Goal: Information Seeking & Learning: Learn about a topic

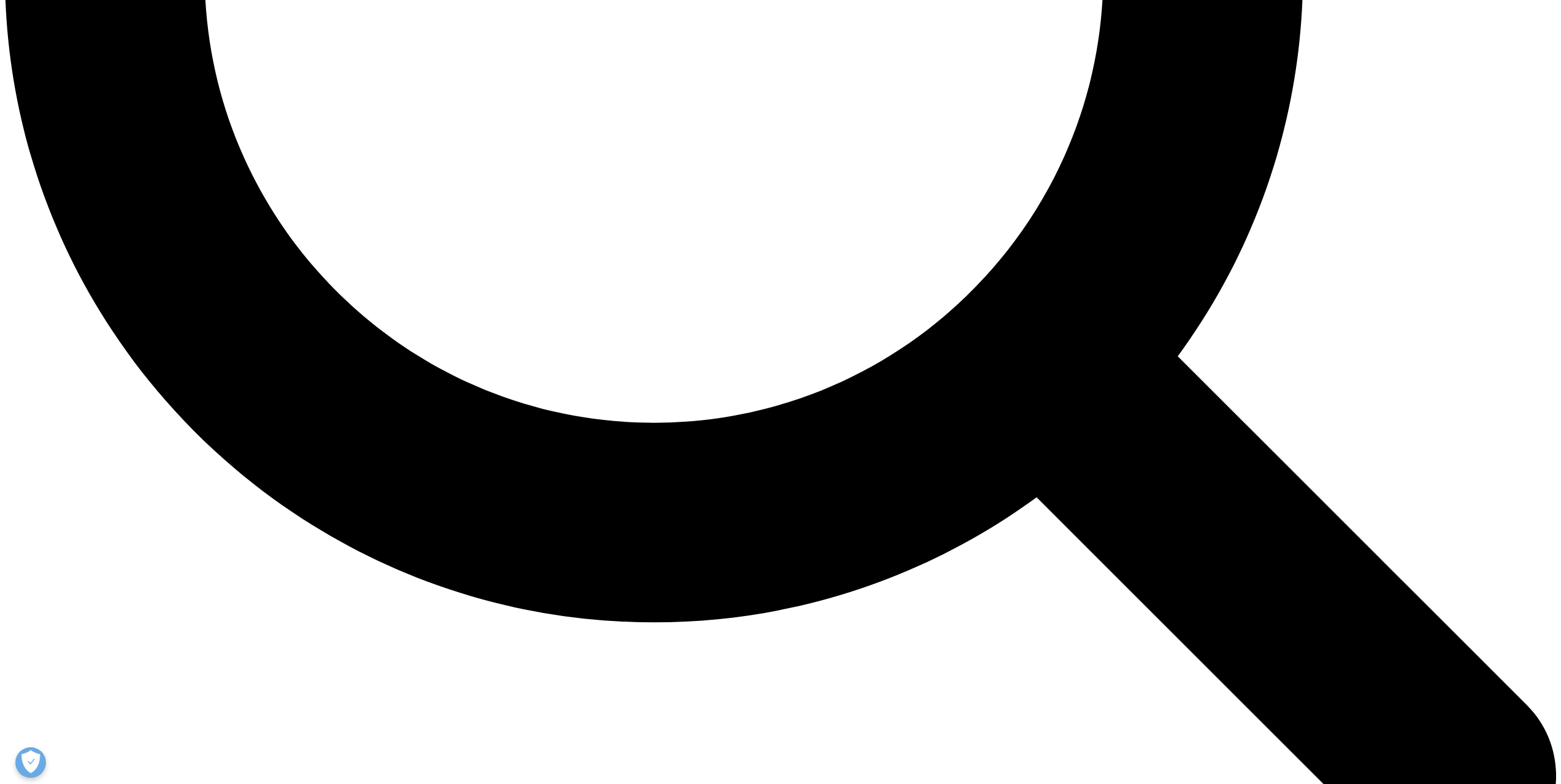
scroll to position [2185, 0]
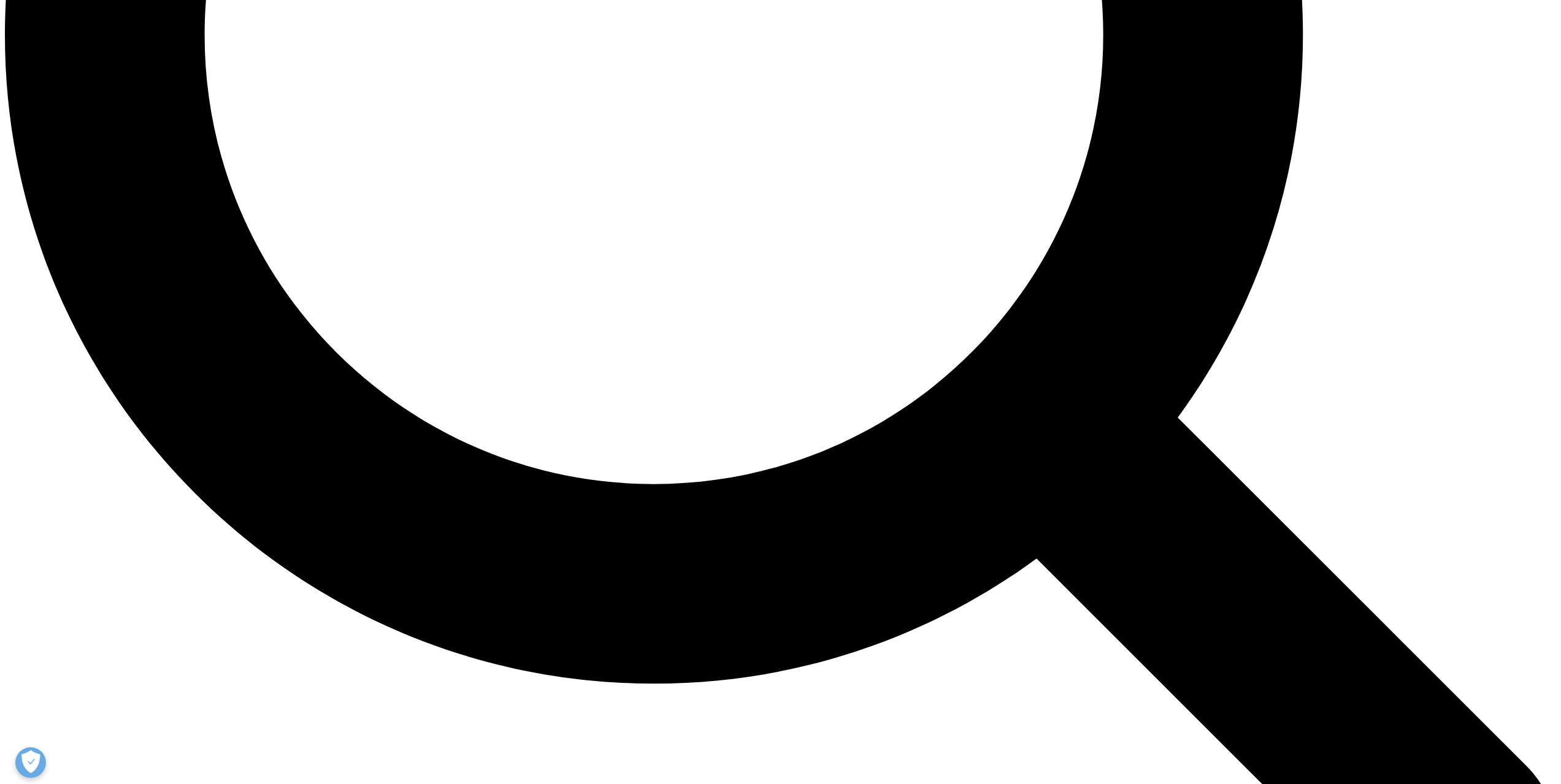
drag, startPoint x: 1340, startPoint y: 431, endPoint x: 1264, endPoint y: 433, distance: 76.0
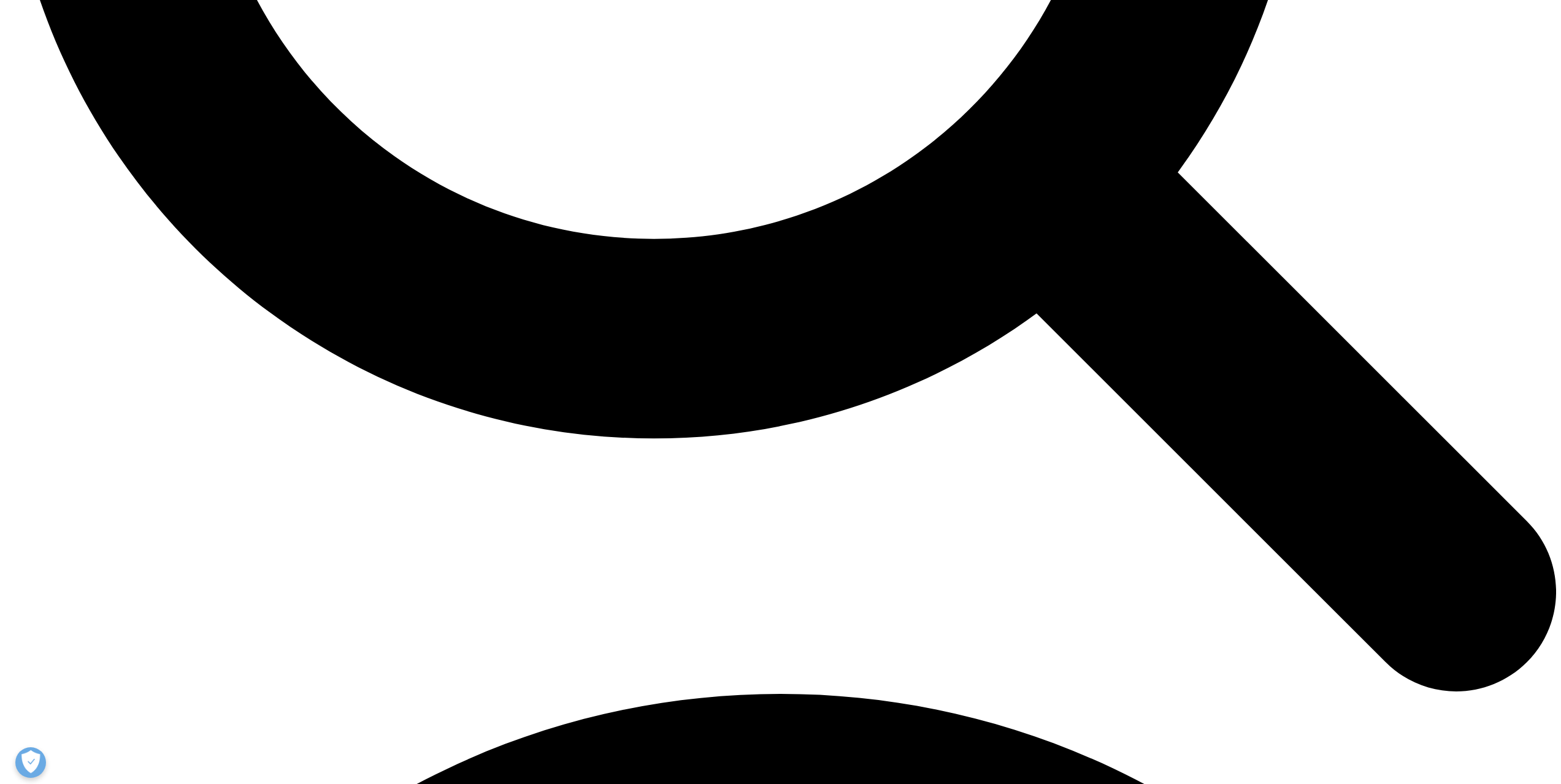
scroll to position [2736, 0]
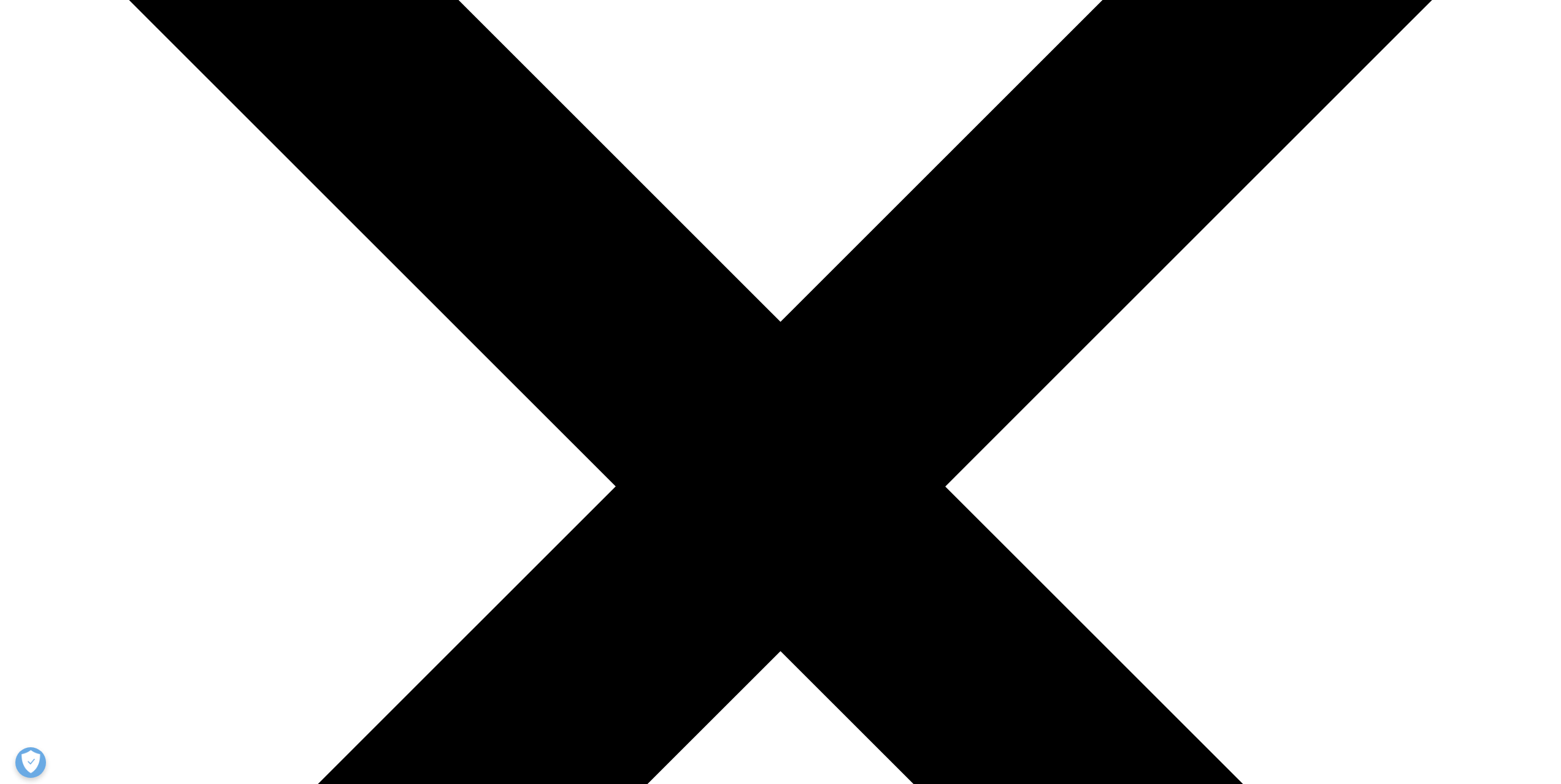
scroll to position [368, 0]
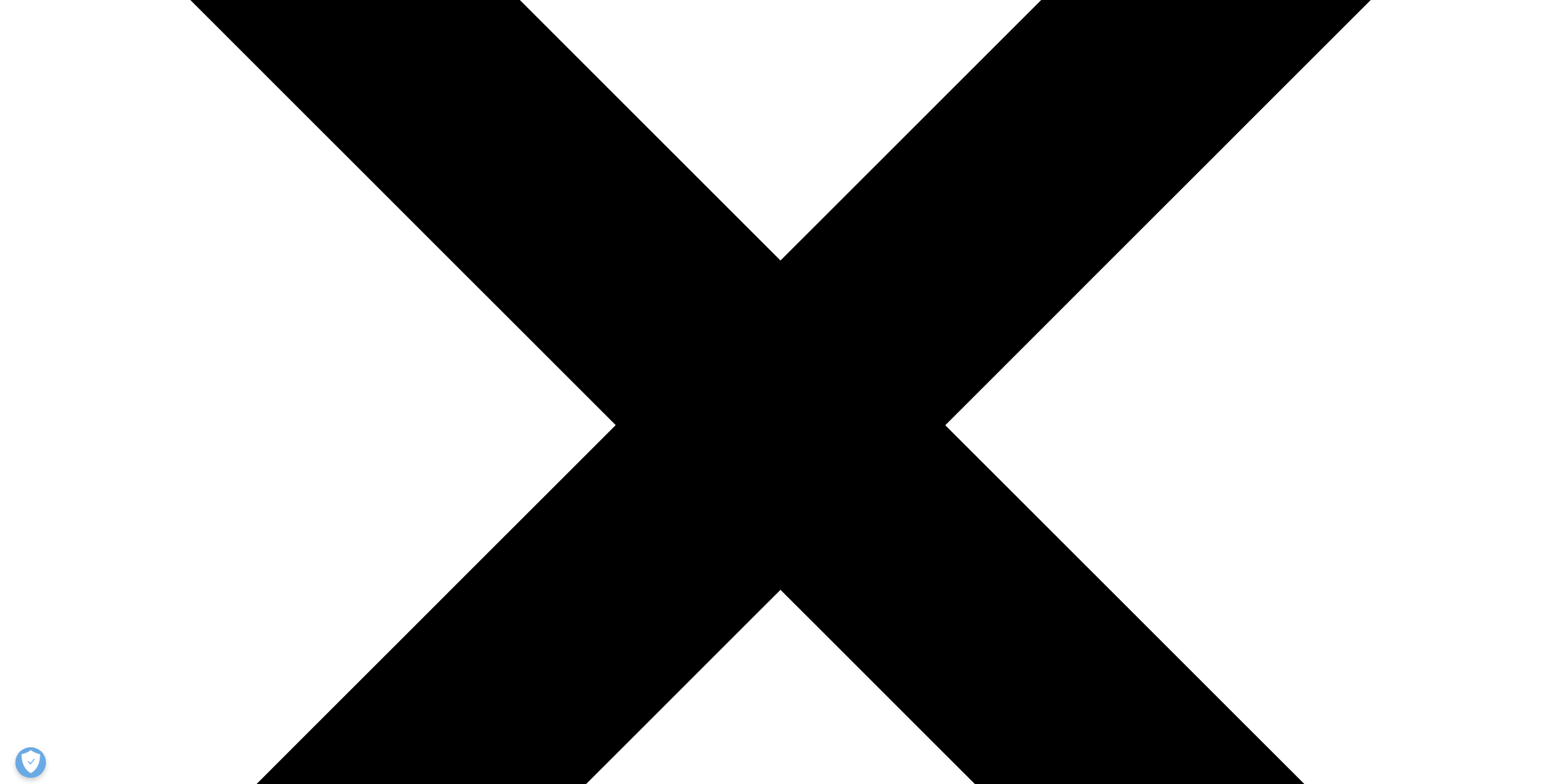
drag, startPoint x: 561, startPoint y: 600, endPoint x: 662, endPoint y: 639, distance: 108.3
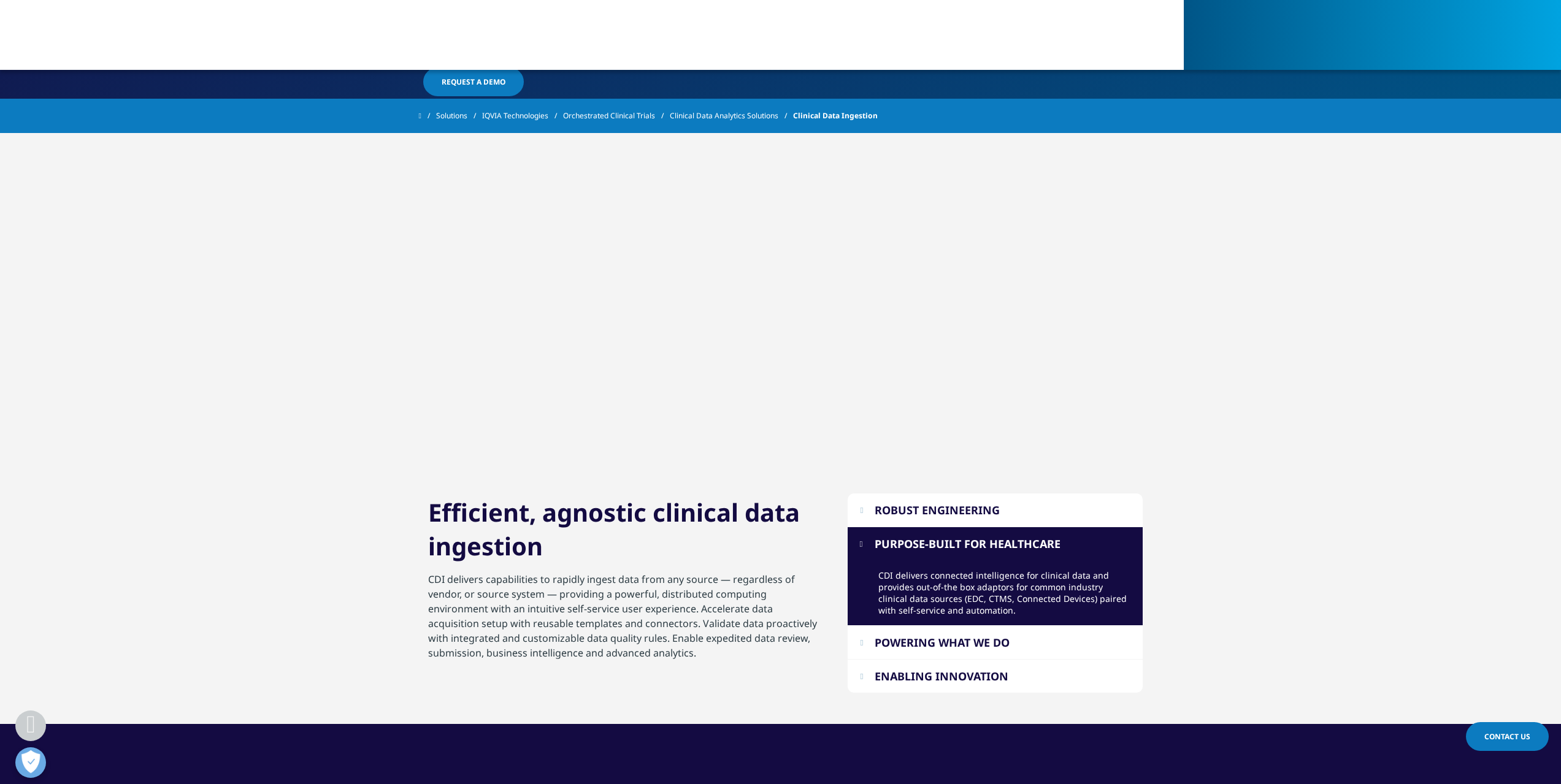
click at [674, 649] on p "CDI delivers capabilities to rapidly ingest data from any source — regardless o…" at bounding box center [624, 620] width 392 height 95
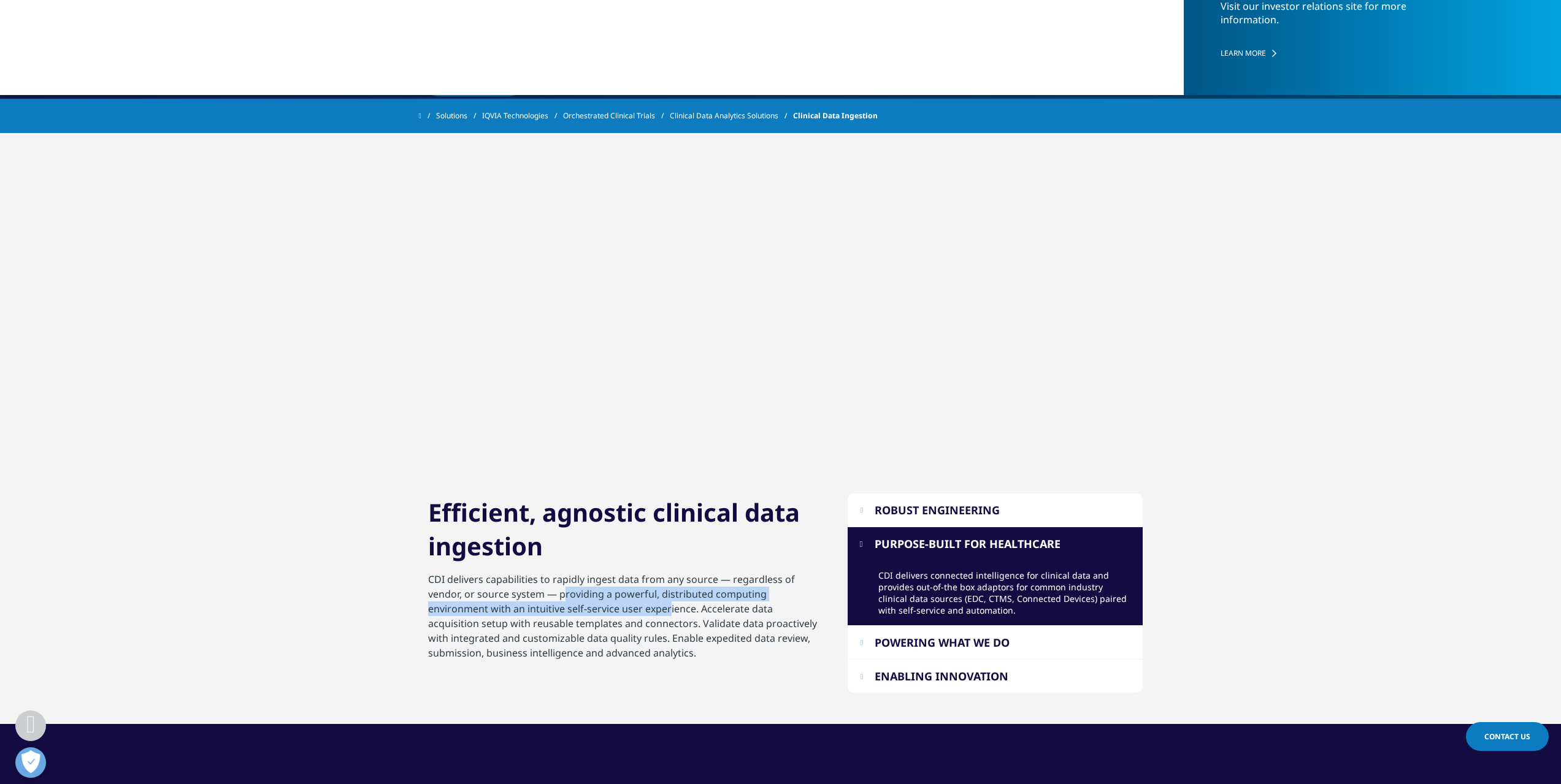
drag, startPoint x: 598, startPoint y: 587, endPoint x: 663, endPoint y: 608, distance: 68.3
click at [663, 608] on p "CDI delivers capabilities to rapidly ingest data from any source — regardless o…" at bounding box center [624, 620] width 392 height 95
click at [619, 610] on p "CDI delivers capabilities to rapidly ingest data from any source — regardless o…" at bounding box center [624, 620] width 392 height 95
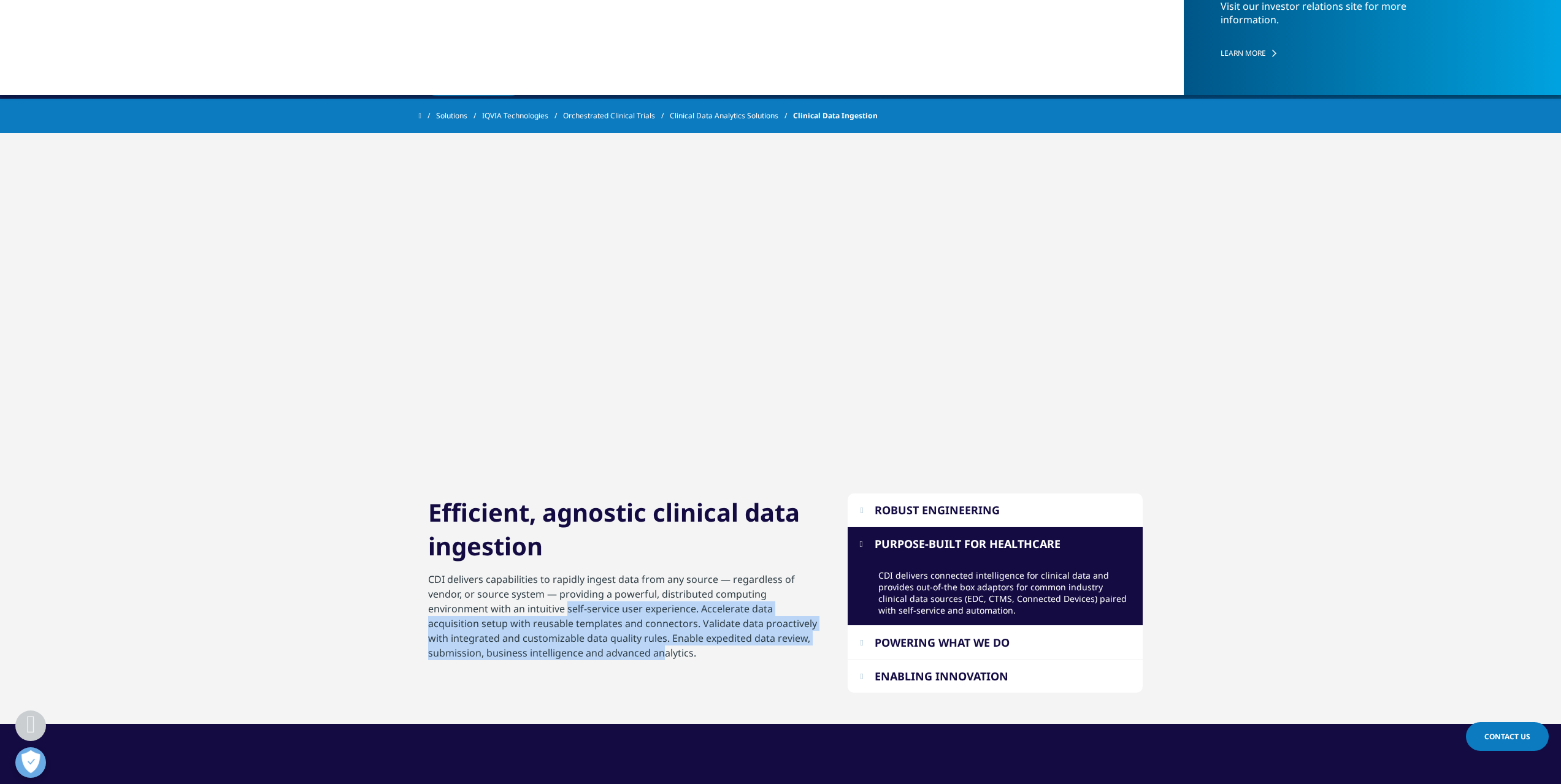
drag, startPoint x: 563, startPoint y: 603, endPoint x: 664, endPoint y: 663, distance: 117.5
click at [662, 666] on p "CDI delivers capabilities to rapidly ingest data from any source — regardless o…" at bounding box center [624, 620] width 392 height 95
click at [685, 628] on p "CDI delivers capabilities to rapidly ingest data from any source — regardless o…" at bounding box center [624, 620] width 392 height 95
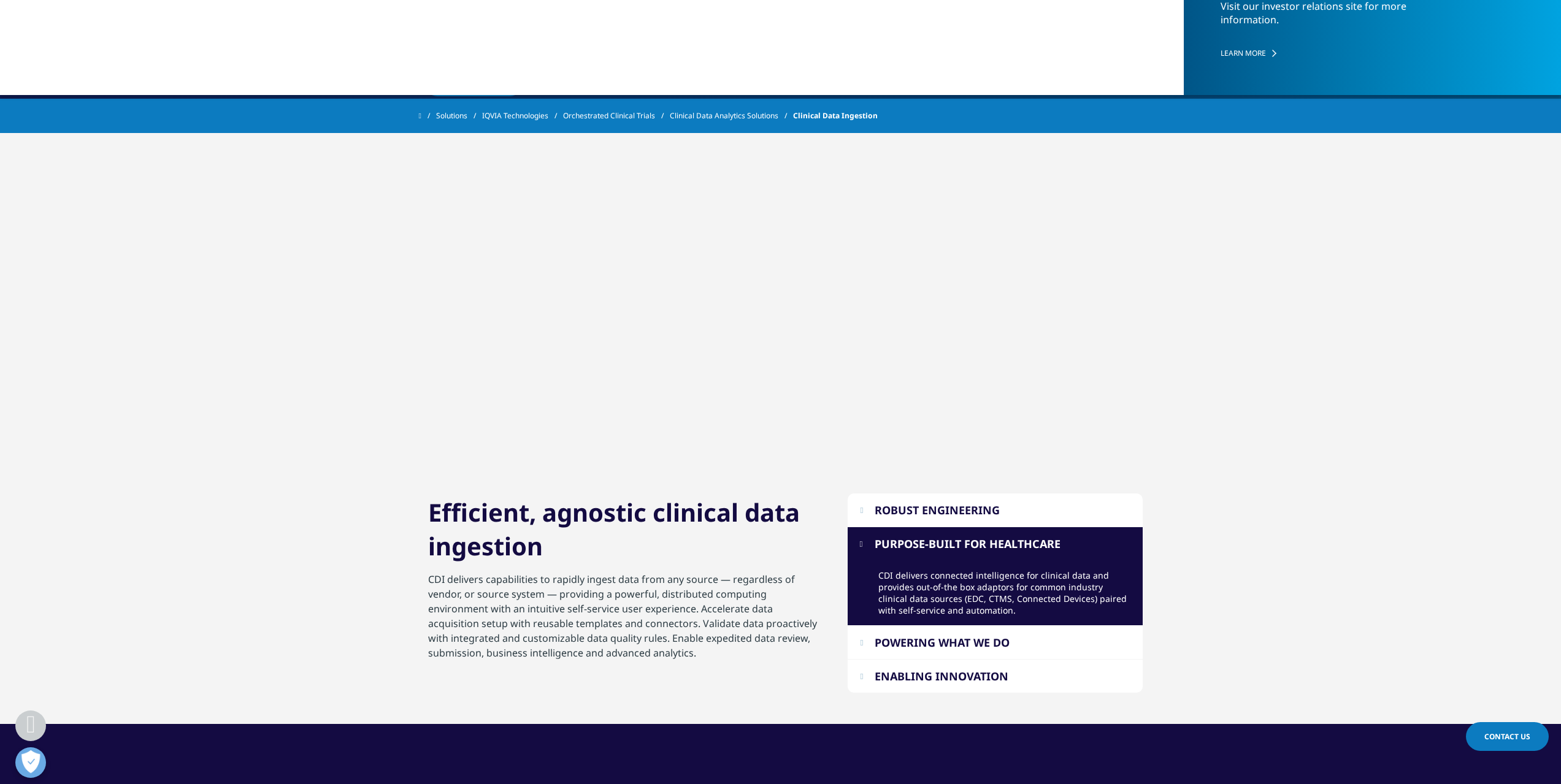
drag, startPoint x: 690, startPoint y: 614, endPoint x: 740, endPoint y: 671, distance: 75.8
click at [740, 671] on div "CDI delivers capabilities to rapidly ingest data from any source — regardless o…" at bounding box center [624, 631] width 392 height 120
click at [720, 650] on p "CDI delivers capabilities to rapidly ingest data from any source — regardless o…" at bounding box center [624, 620] width 392 height 95
drag, startPoint x: 663, startPoint y: 637, endPoint x: 523, endPoint y: 643, distance: 140.1
click at [523, 643] on p "CDI delivers capabilities to rapidly ingest data from any source — regardless o…" at bounding box center [624, 620] width 392 height 95
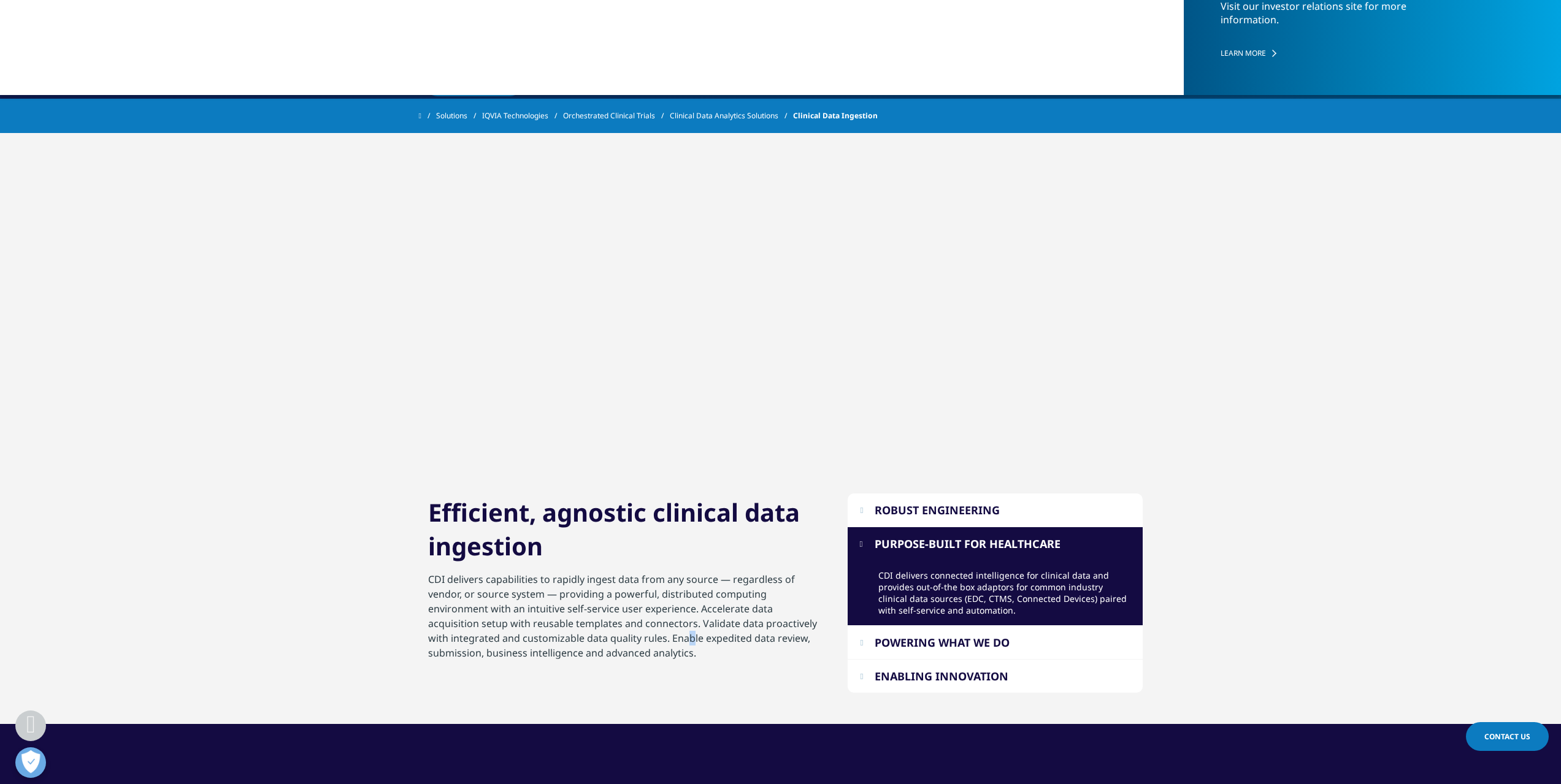
click at [688, 634] on p "CDI delivers capabilities to rapidly ingest data from any source — regardless o…" at bounding box center [624, 620] width 392 height 95
click at [933, 677] on div "ENABLING INNOVATION" at bounding box center [941, 676] width 134 height 14
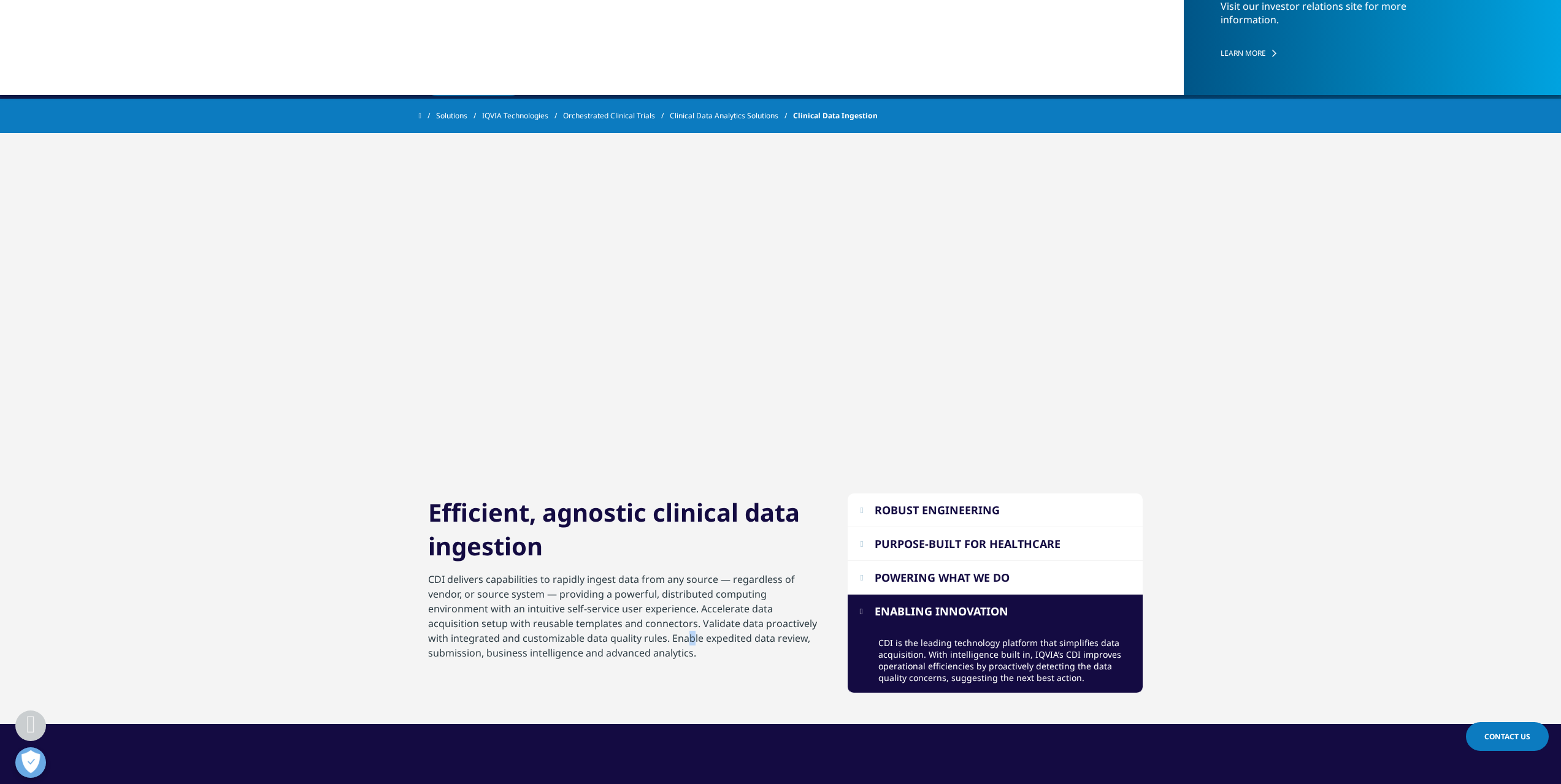
click at [959, 507] on div "ROBUST ENGINEERING" at bounding box center [937, 510] width 125 height 14
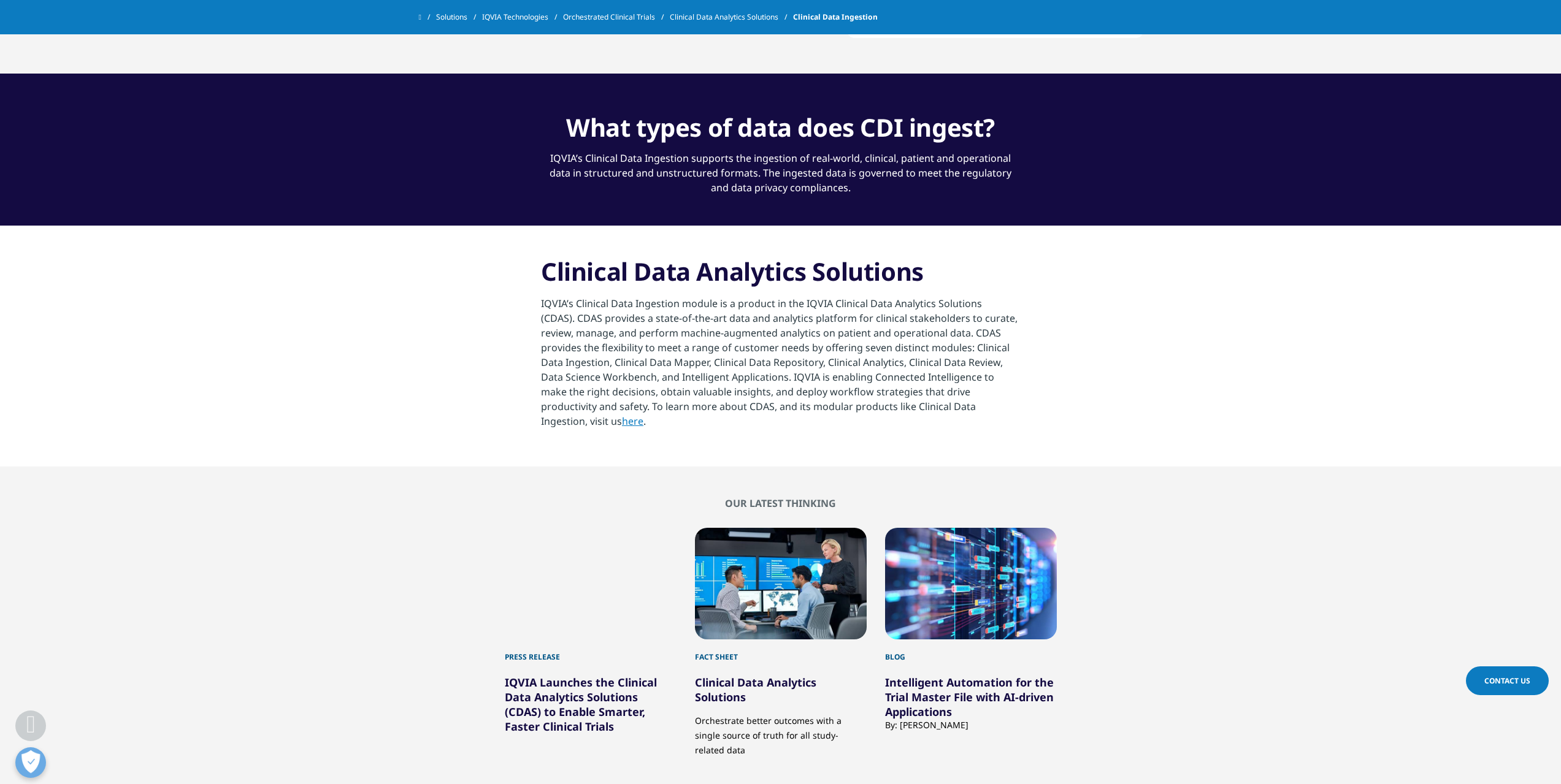
scroll to position [1226, 0]
